Goal: Task Accomplishment & Management: Use online tool/utility

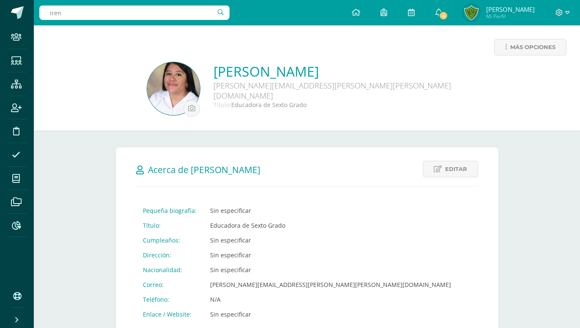
type input "[PERSON_NAME]"
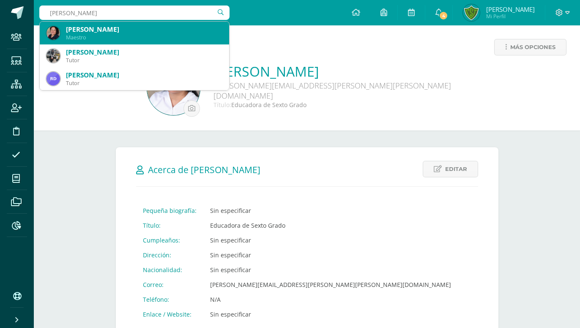
click at [96, 39] on div "Maestro" at bounding box center [144, 37] width 156 height 7
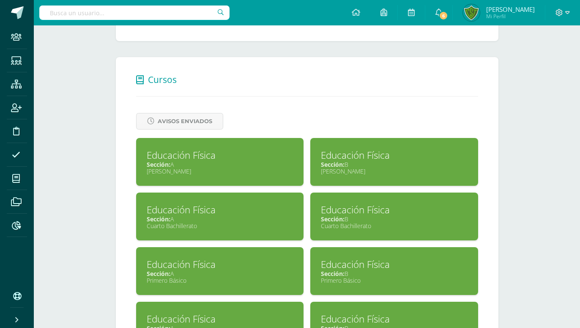
scroll to position [359, 0]
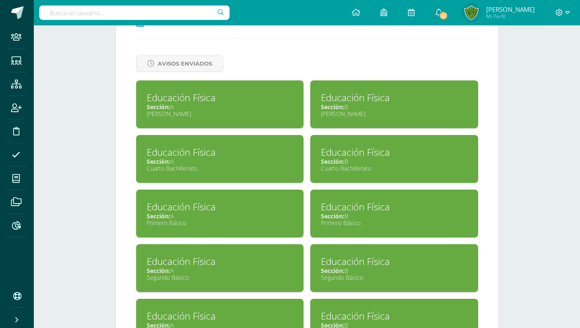
click at [215, 266] on div "Sección: A" at bounding box center [220, 270] width 147 height 8
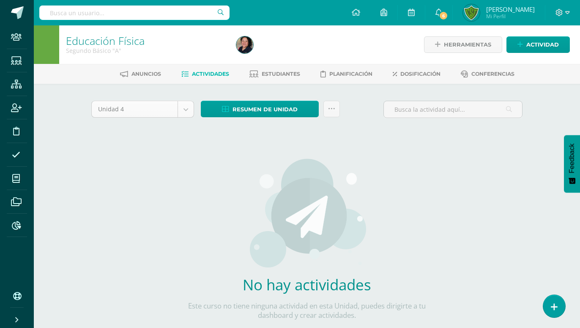
click at [186, 107] on body "Staff Estudiantes Estructura Inscripción Disciplina Asistencia Mis cursos Archi…" at bounding box center [290, 181] width 580 height 363
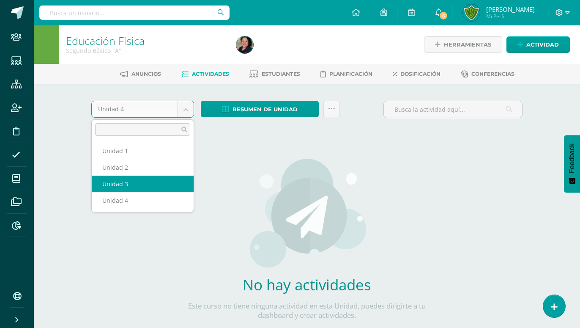
select select "Unidad 3"
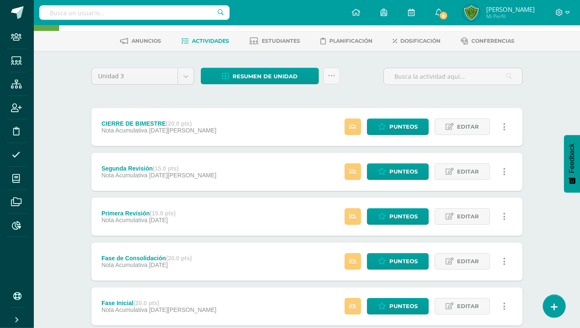
scroll to position [43, 0]
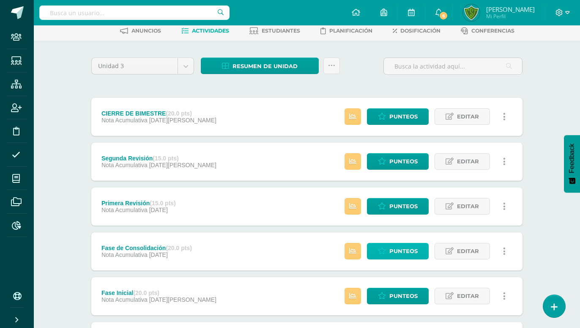
click at [385, 247] on icon at bounding box center [382, 250] width 8 height 7
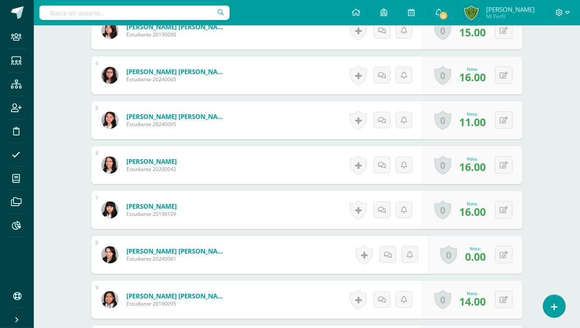
scroll to position [461, 0]
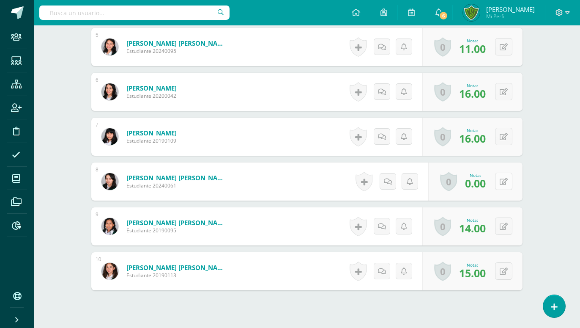
click at [502, 172] on button at bounding box center [503, 180] width 17 height 17
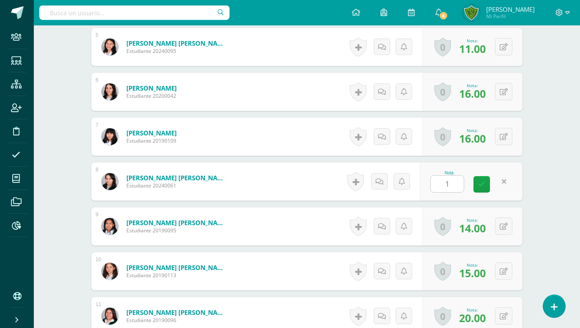
type input "10"
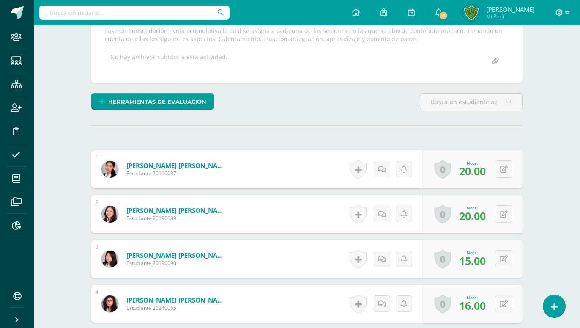
scroll to position [0, 0]
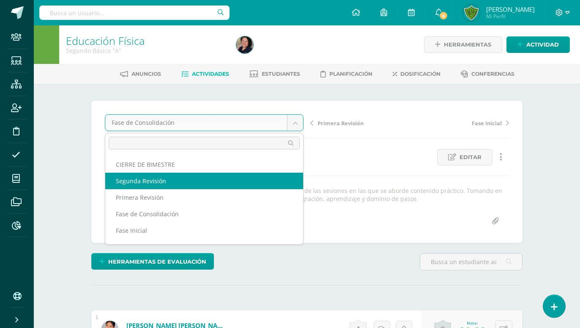
select select "/dashboard/teacher/grade-activity/103199/"
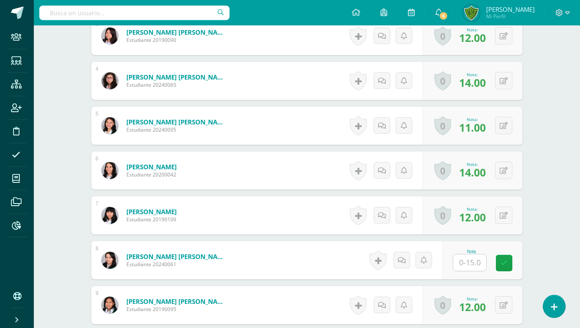
scroll to position [399, 0]
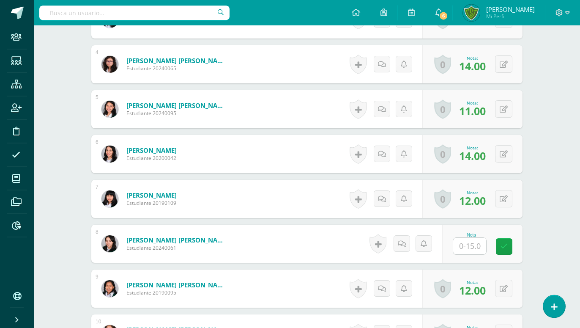
click at [478, 237] on input "text" at bounding box center [469, 245] width 33 height 16
type input "10"
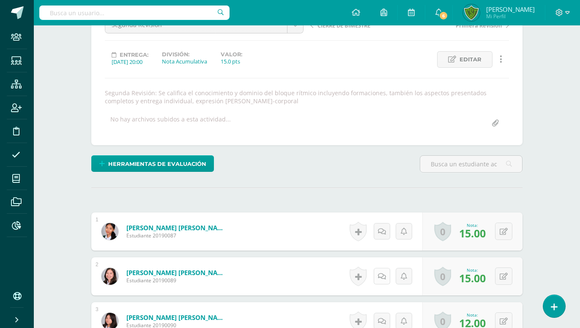
scroll to position [0, 0]
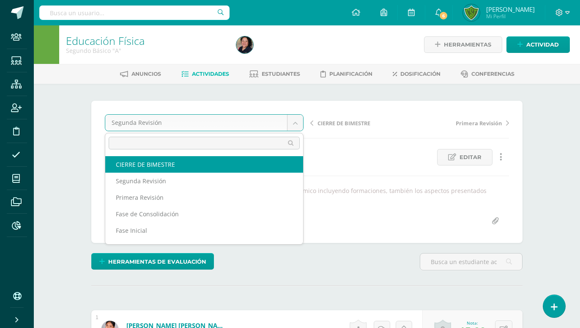
select select "/dashboard/teacher/grade-activity/103200/"
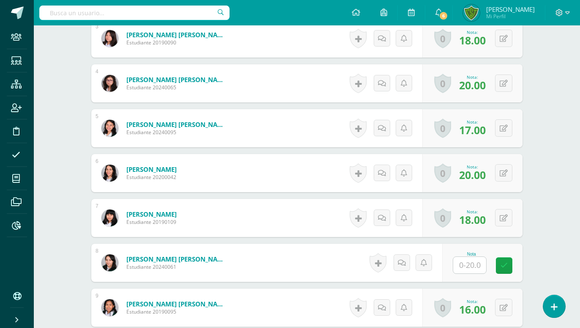
scroll to position [388, 0]
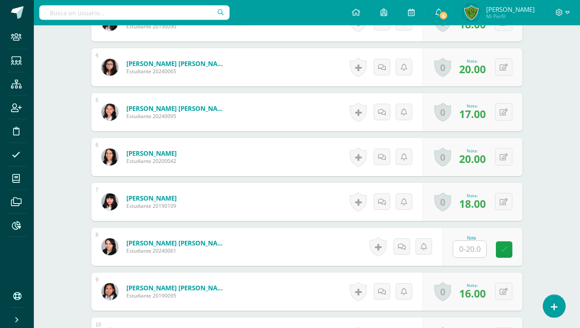
click at [472, 240] on input "text" at bounding box center [469, 248] width 33 height 16
type input "10"
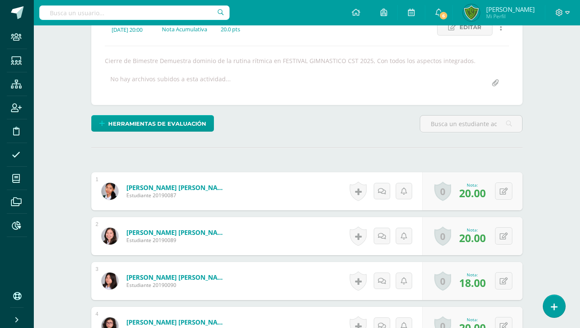
scroll to position [0, 0]
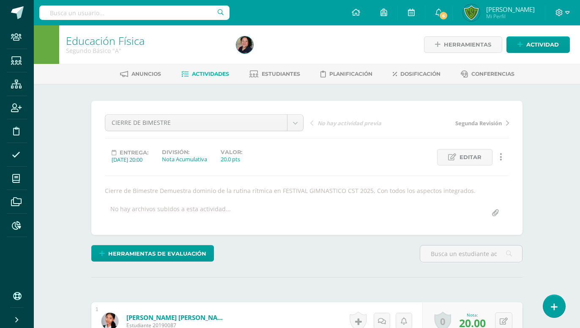
click at [218, 75] on span "Actividades" at bounding box center [210, 74] width 37 height 6
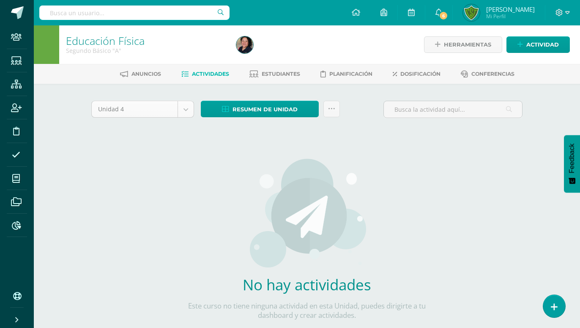
click at [180, 112] on body "Staff Estudiantes Estructura Inscripción Disciplina Asistencia Mis cursos Archi…" at bounding box center [290, 181] width 580 height 363
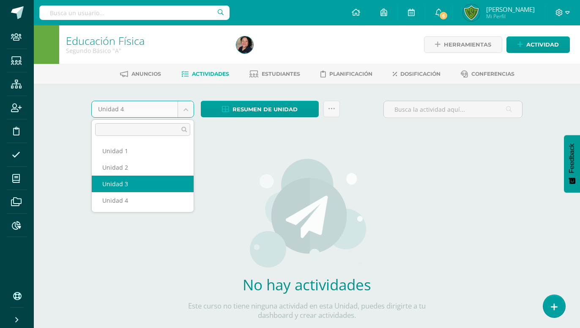
select select "Unidad 3"
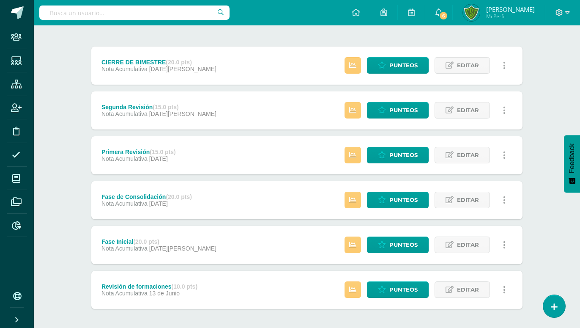
scroll to position [99, 0]
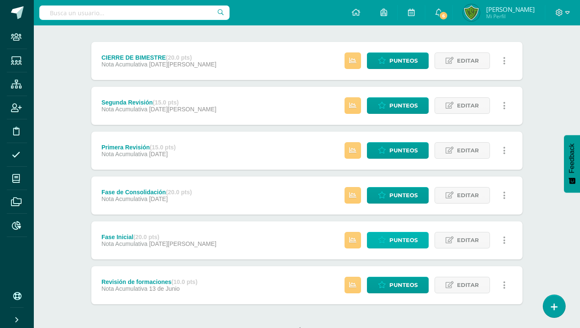
click at [405, 232] on span "Punteos" at bounding box center [403, 240] width 28 height 16
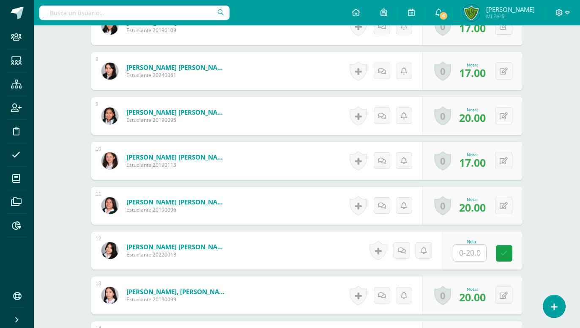
scroll to position [572, 0]
click at [458, 244] on input "text" at bounding box center [469, 252] width 33 height 16
type input "15"
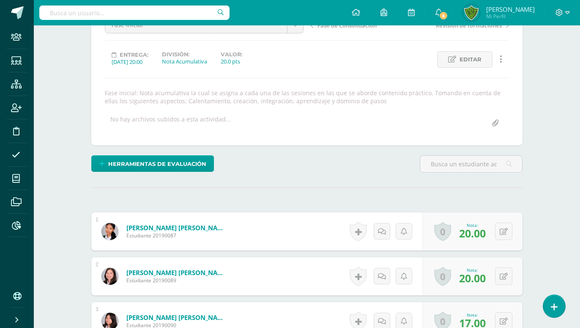
scroll to position [0, 0]
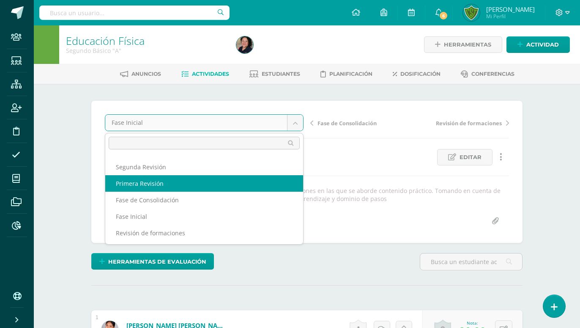
scroll to position [14, 0]
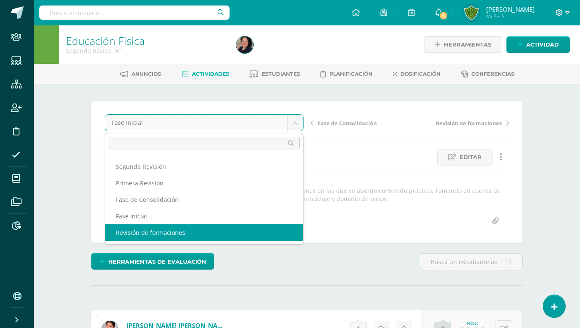
select select "/dashboard/teacher/grade-activity/103203/"
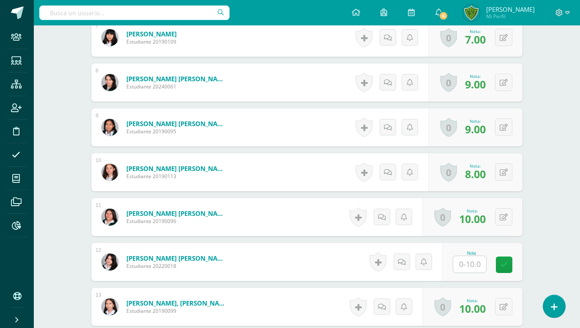
scroll to position [561, 0]
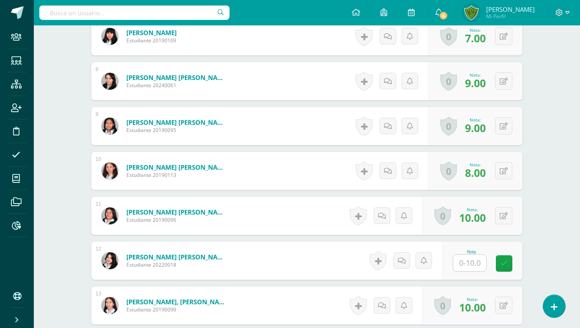
click at [470, 254] on input "text" at bounding box center [469, 262] width 33 height 16
type input "10"
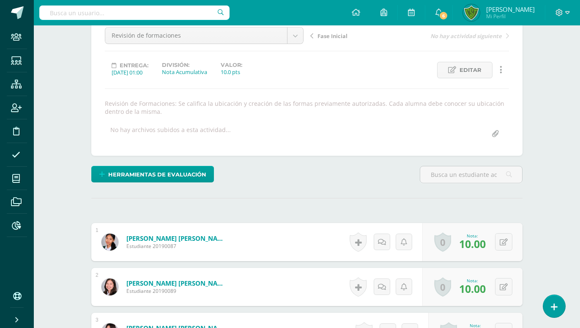
scroll to position [0, 0]
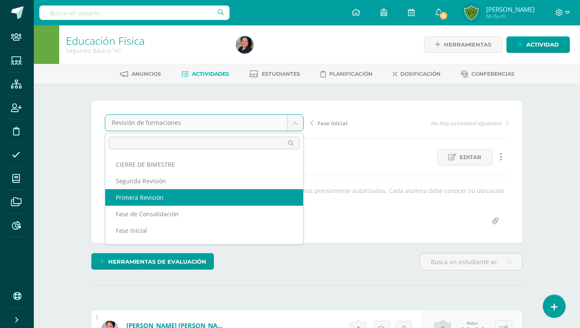
select select "/dashboard/teacher/grade-activity/103202/"
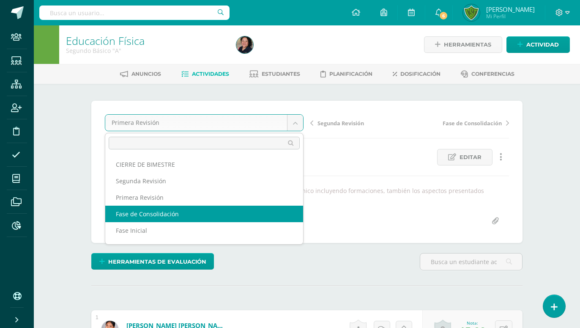
select select "/dashboard/teacher/grade-activity/103198/"
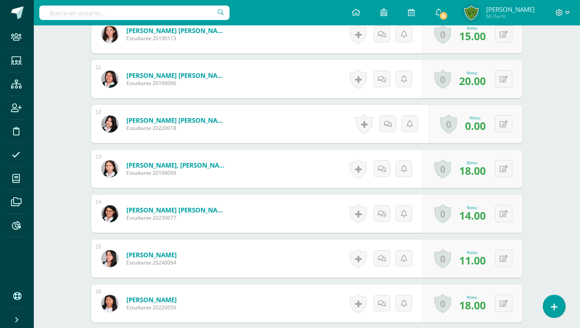
scroll to position [677, 0]
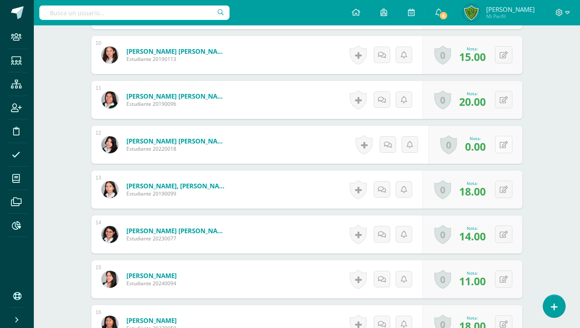
click at [503, 141] on icon at bounding box center [504, 144] width 8 height 7
type input "15"
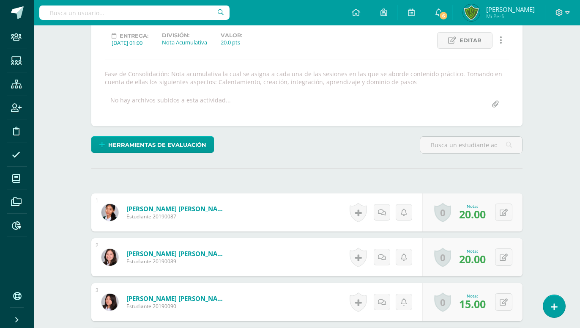
scroll to position [0, 0]
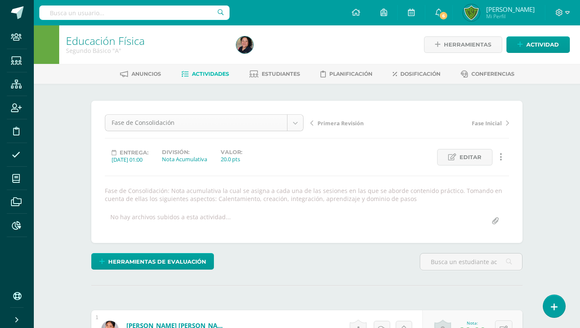
select select "/dashboard/teacher/grade-activity/103199/"
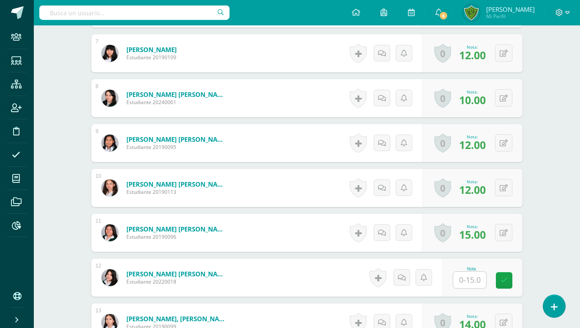
scroll to position [604, 0]
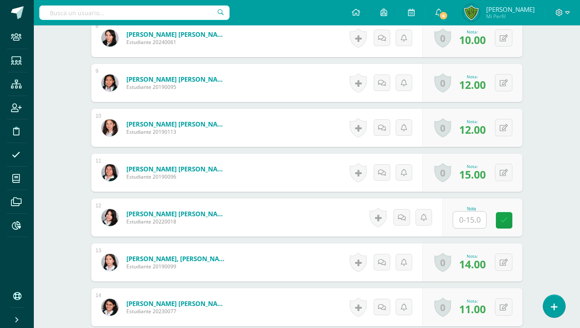
click at [471, 211] on input "text" at bounding box center [469, 219] width 33 height 16
type input "10"
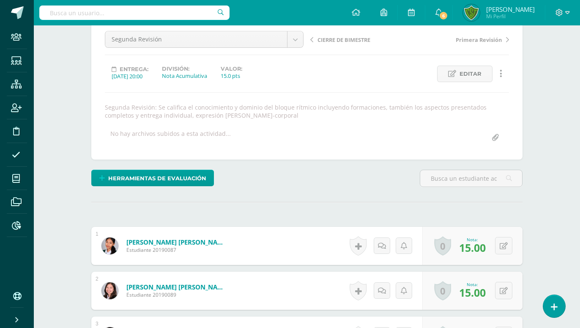
scroll to position [0, 0]
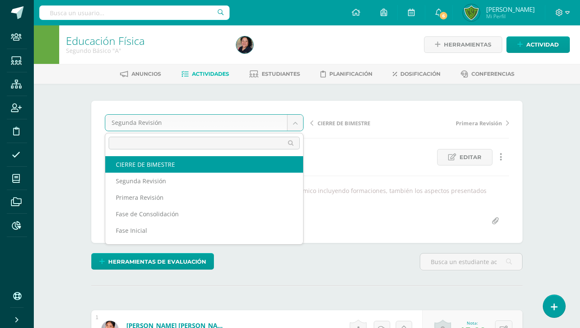
select select "/dashboard/teacher/grade-activity/103200/"
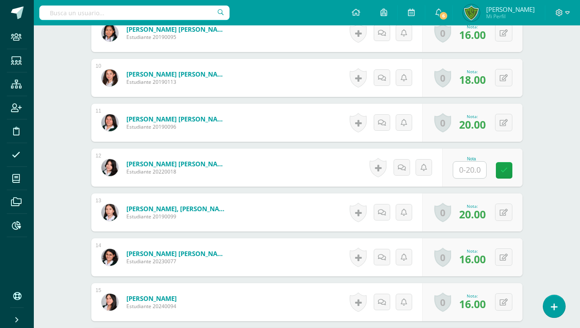
scroll to position [647, 0]
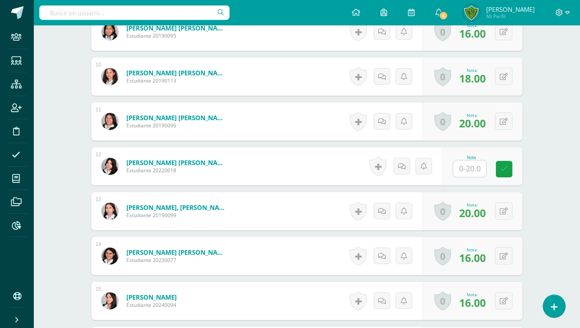
click at [457, 160] on input "text" at bounding box center [469, 168] width 33 height 16
type input "10"
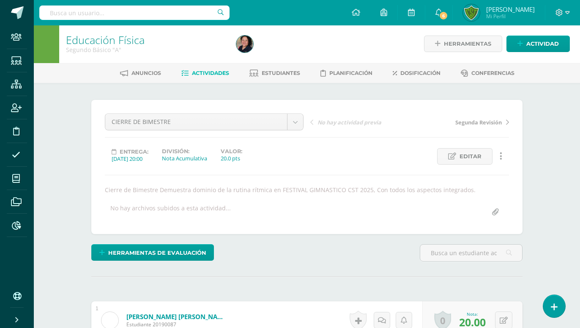
scroll to position [0, 0]
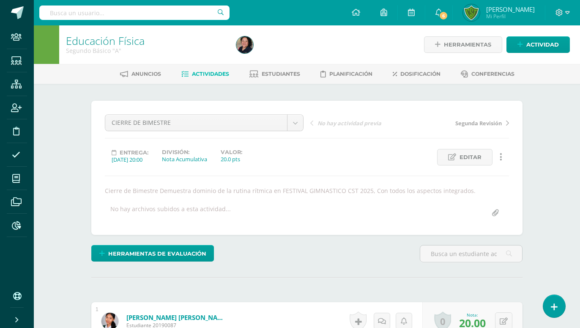
click at [222, 72] on span "Actividades" at bounding box center [210, 74] width 37 height 6
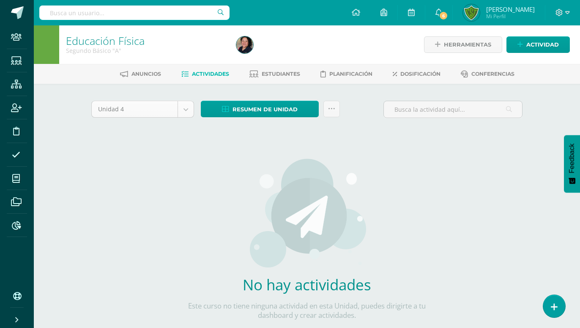
click at [185, 113] on body "Staff Estudiantes Estructura Inscripción Disciplina Asistencia Mis cursos Archi…" at bounding box center [290, 181] width 580 height 363
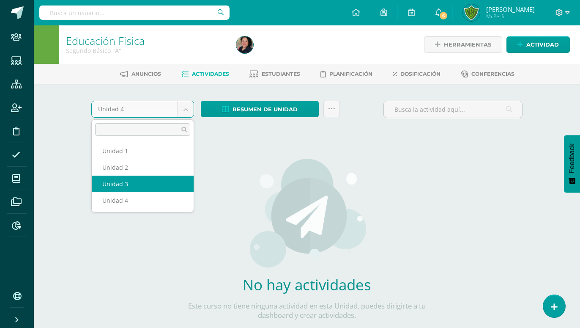
select select "Unidad 3"
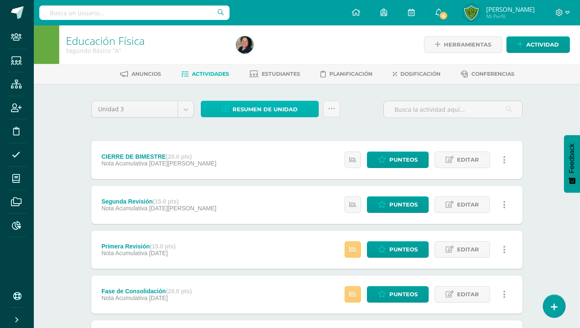
click at [292, 110] on span "Resumen de unidad" at bounding box center [264, 109] width 65 height 16
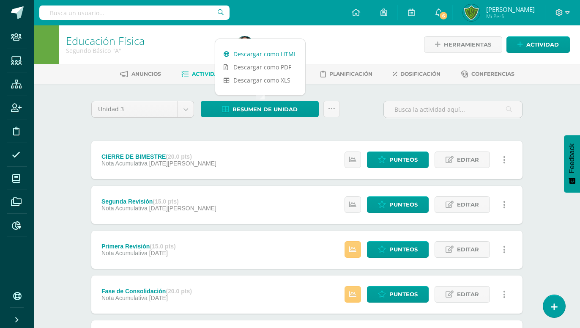
click at [281, 53] on link "Descargar como HTML" at bounding box center [260, 53] width 90 height 13
click at [330, 41] on div at bounding box center [320, 44] width 174 height 38
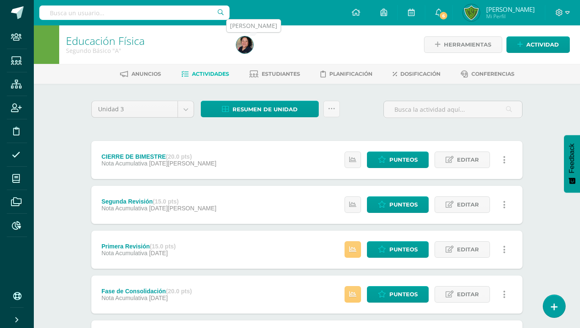
click at [242, 46] on img at bounding box center [244, 44] width 17 height 17
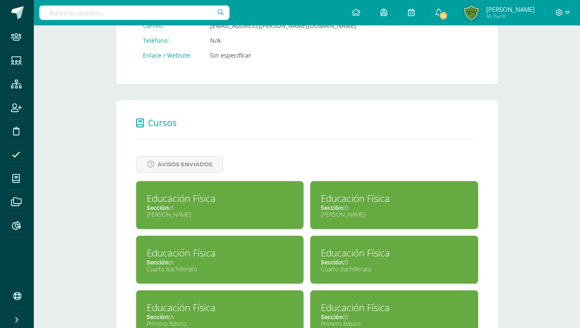
scroll to position [345, 0]
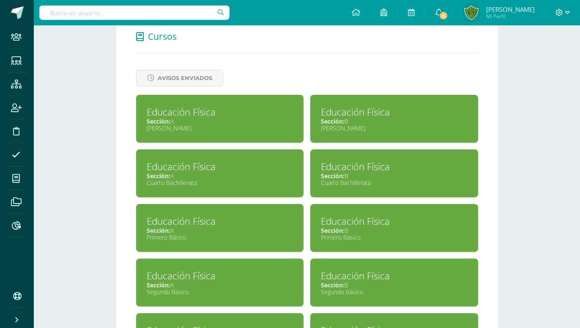
click at [230, 226] on div "Sección: A" at bounding box center [220, 230] width 147 height 8
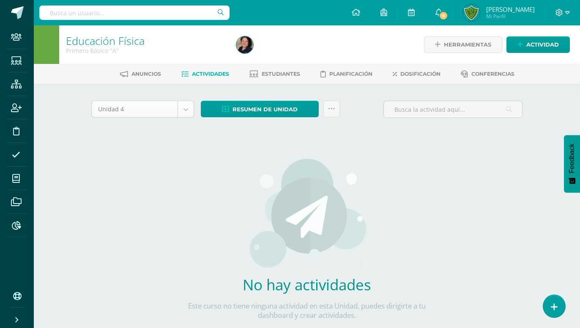
click at [184, 109] on body "Staff Estudiantes Estructura Inscripción Disciplina Asistencia Mis cursos Archi…" at bounding box center [290, 181] width 580 height 363
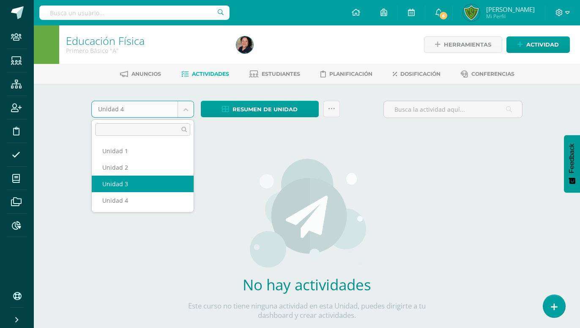
select select "Unidad 3"
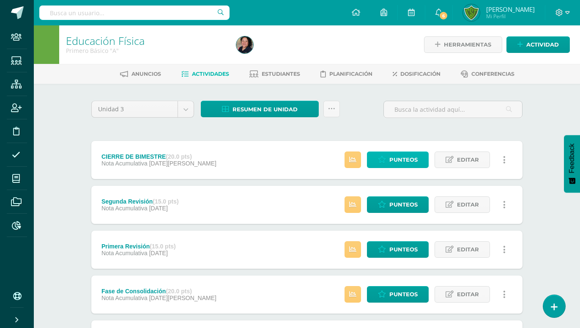
click at [418, 152] on span "Punteos" at bounding box center [403, 160] width 28 height 16
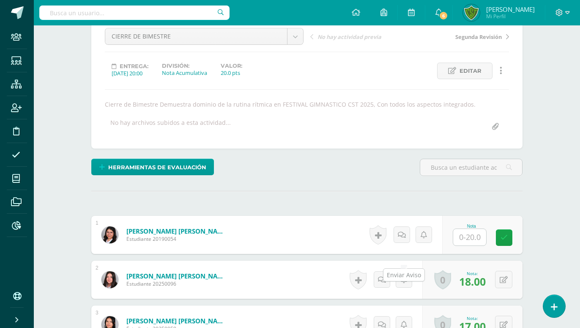
scroll to position [87, 0]
click at [472, 228] on input "text" at bounding box center [469, 236] width 33 height 16
type input "16"
click at [507, 233] on icon at bounding box center [503, 236] width 7 height 7
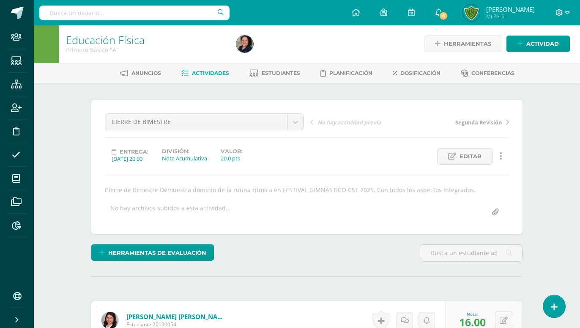
scroll to position [0, 0]
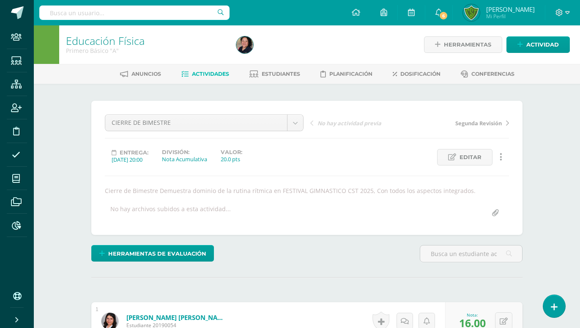
click at [209, 82] on div "Anuncios Actividades Estudiantes Planificación Dosificación Conferencias" at bounding box center [317, 74] width 566 height 20
click at [215, 76] on span "Actividades" at bounding box center [210, 74] width 37 height 6
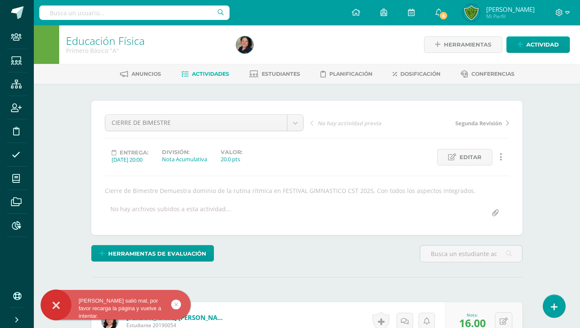
scroll to position [23, 0]
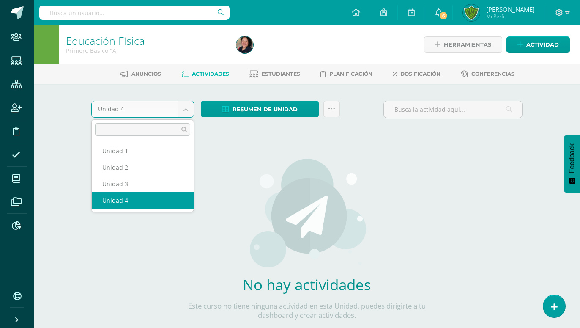
click at [181, 102] on body "Staff Estudiantes Estructura Inscripción Disciplina Asistencia Mis cursos Archi…" at bounding box center [290, 181] width 580 height 363
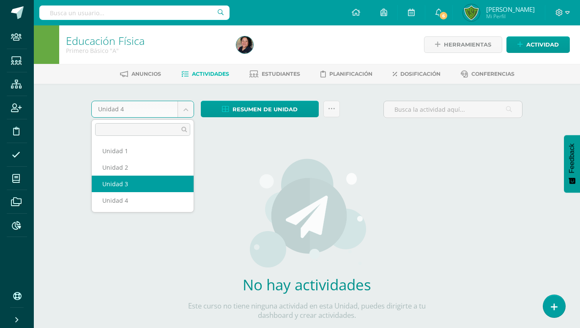
select select "Unidad 3"
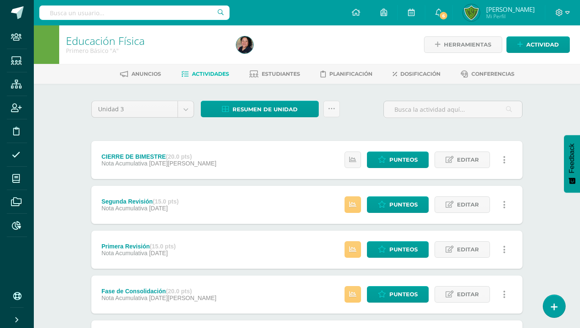
click at [219, 72] on span "Actividades" at bounding box center [210, 74] width 37 height 6
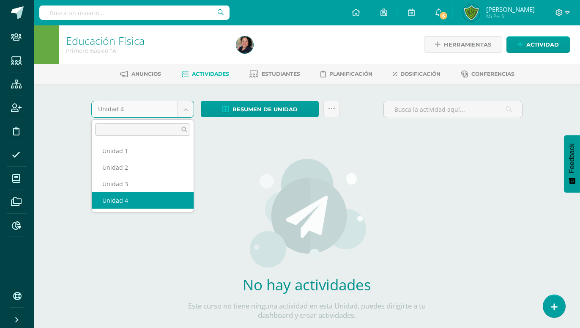
click at [183, 110] on body "Staff Estudiantes Estructura Inscripción Disciplina Asistencia Mis cursos Archi…" at bounding box center [290, 181] width 580 height 363
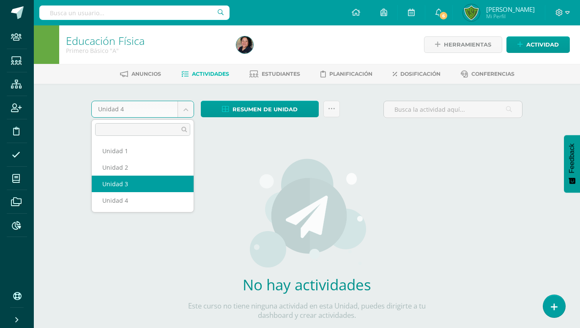
select select "Unidad 3"
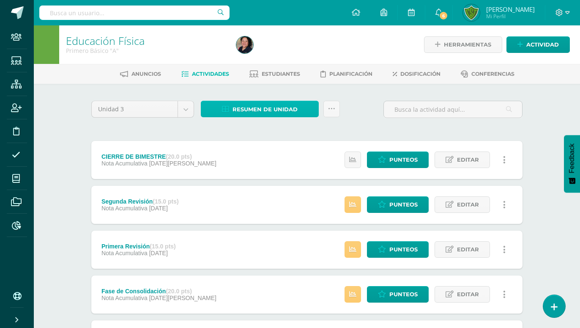
click at [272, 108] on span "Resumen de unidad" at bounding box center [264, 109] width 65 height 16
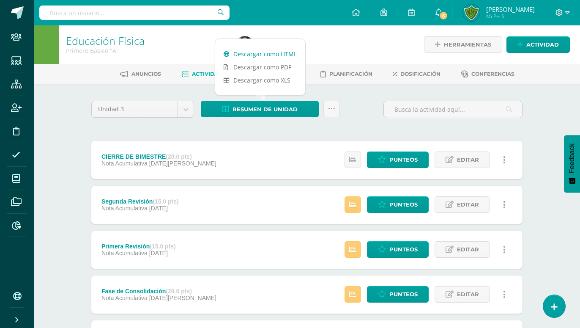
click at [261, 54] on link "Descargar como HTML" at bounding box center [260, 53] width 90 height 13
click at [151, 17] on input "text" at bounding box center [134, 12] width 190 height 14
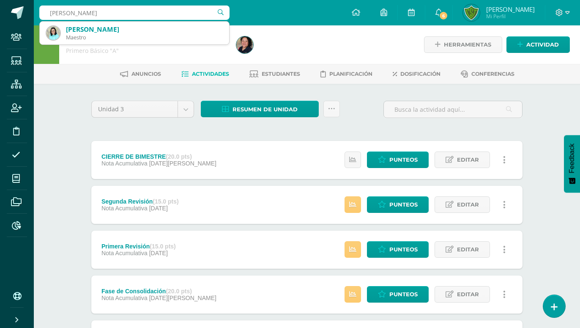
type input "[PERSON_NAME]"
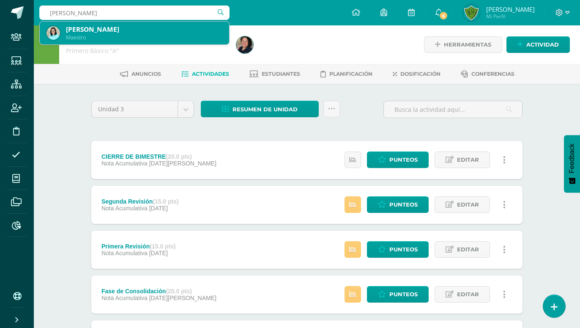
click at [142, 42] on div "[PERSON_NAME] Maestro" at bounding box center [134, 33] width 176 height 23
